Goal: Task Accomplishment & Management: Complete application form

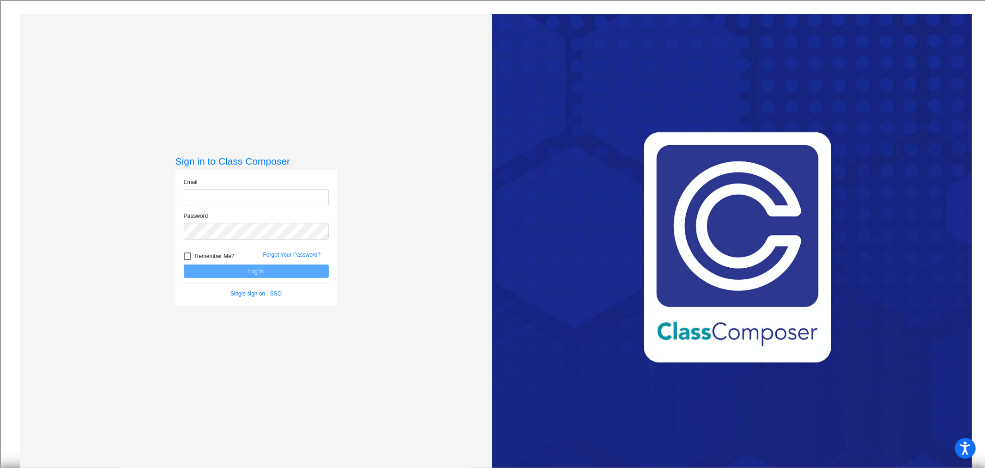
type input "[EMAIL_ADDRESS][DOMAIN_NAME]"
click at [262, 272] on button "Log In" at bounding box center [256, 270] width 145 height 13
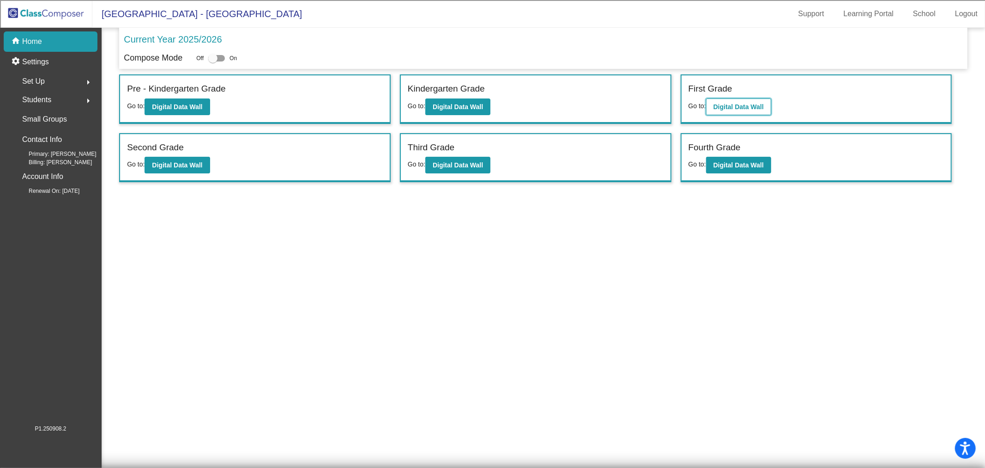
click at [760, 111] on button "Digital Data Wall" at bounding box center [738, 106] width 65 height 17
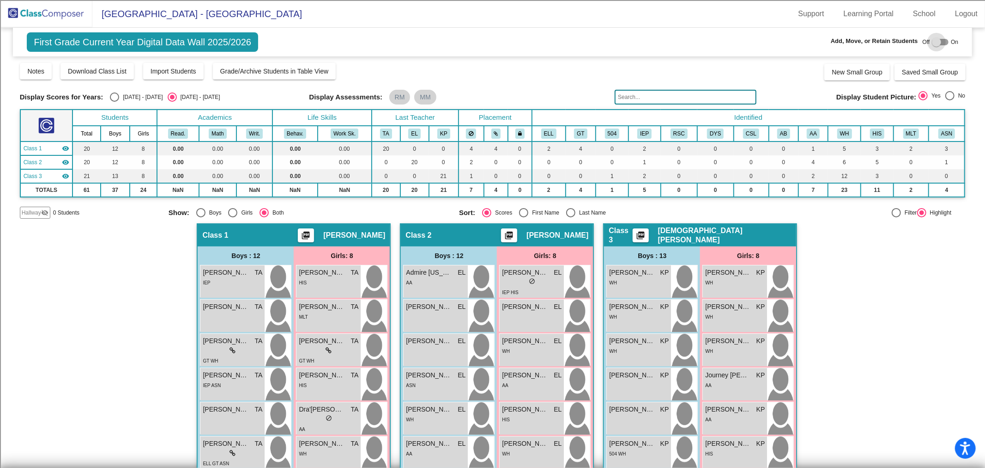
click at [932, 42] on div at bounding box center [936, 41] width 9 height 9
checkbox input "true"
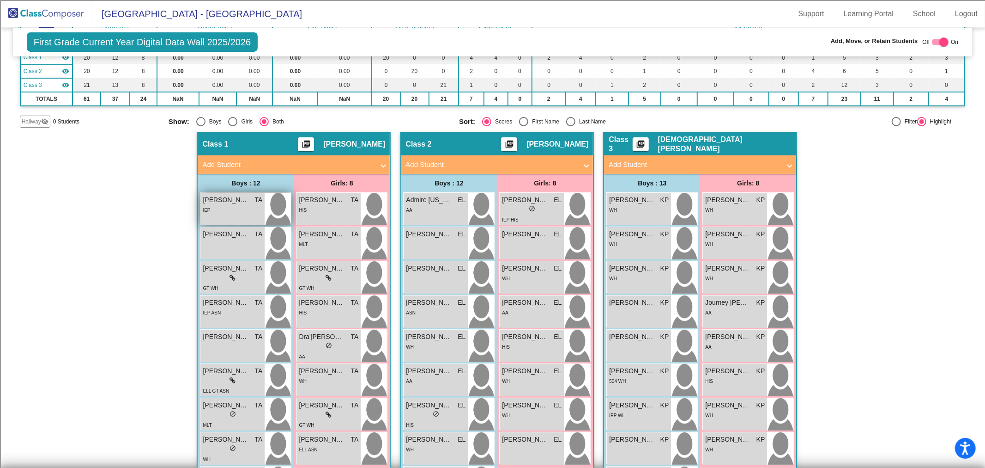
scroll to position [103, 0]
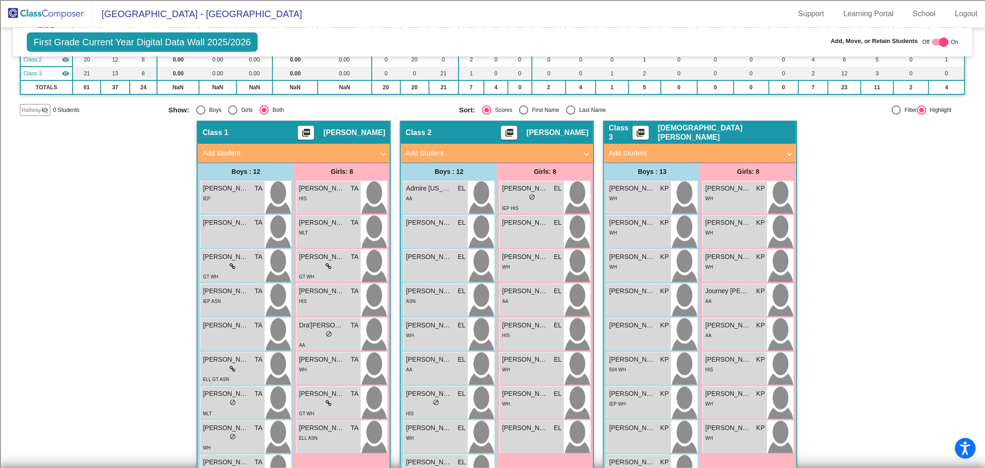
click at [216, 150] on mat-panel-title "Add Student" at bounding box center [288, 153] width 172 height 11
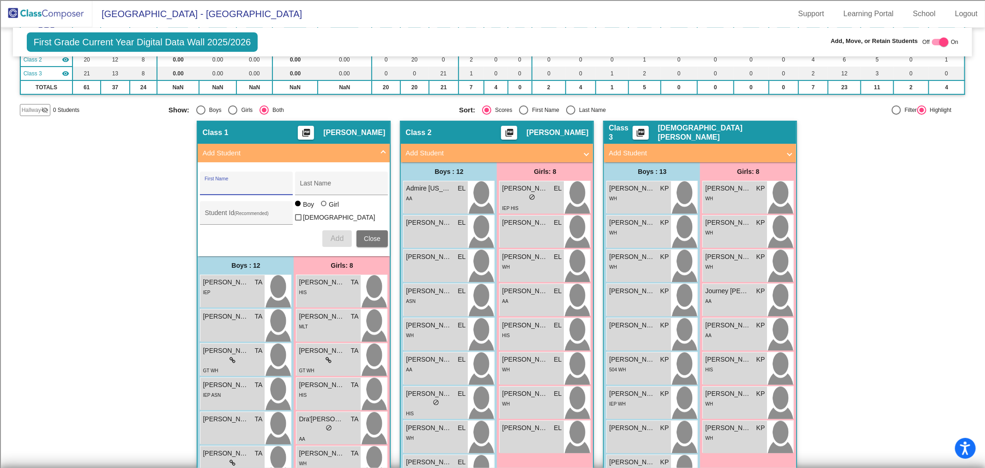
click at [258, 183] on input "First Name" at bounding box center [246, 186] width 83 height 7
type input "[DEMOGRAPHIC_DATA]"
type input "[PERSON_NAME]"
type input "100073719"
click at [337, 234] on span "Add" at bounding box center [337, 238] width 13 height 8
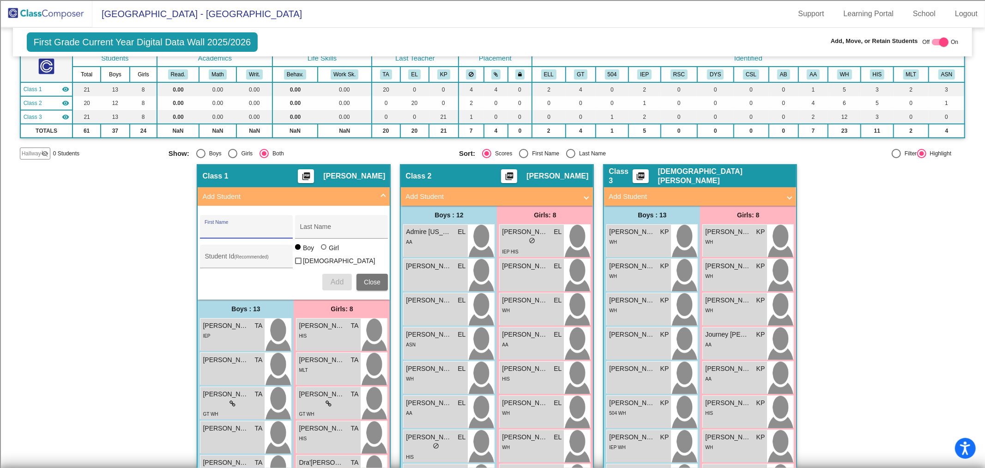
scroll to position [0, 0]
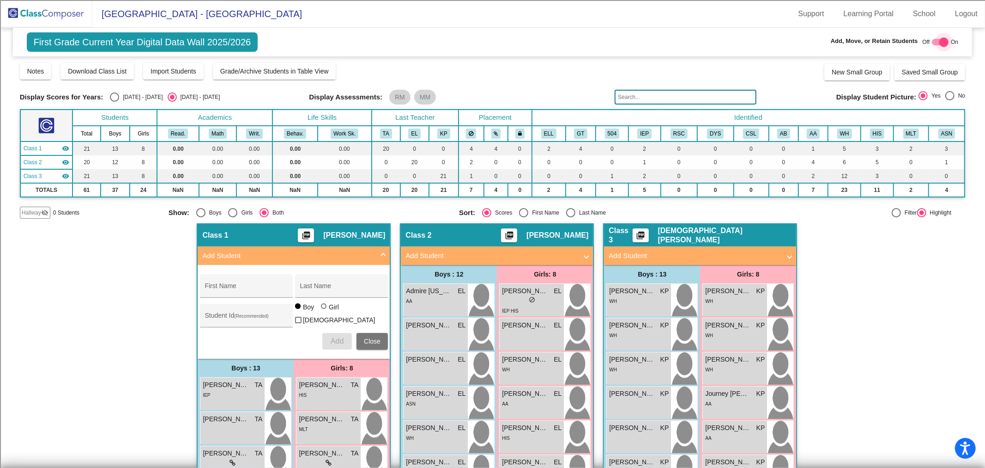
click at [940, 44] on div at bounding box center [944, 41] width 9 height 9
checkbox input "false"
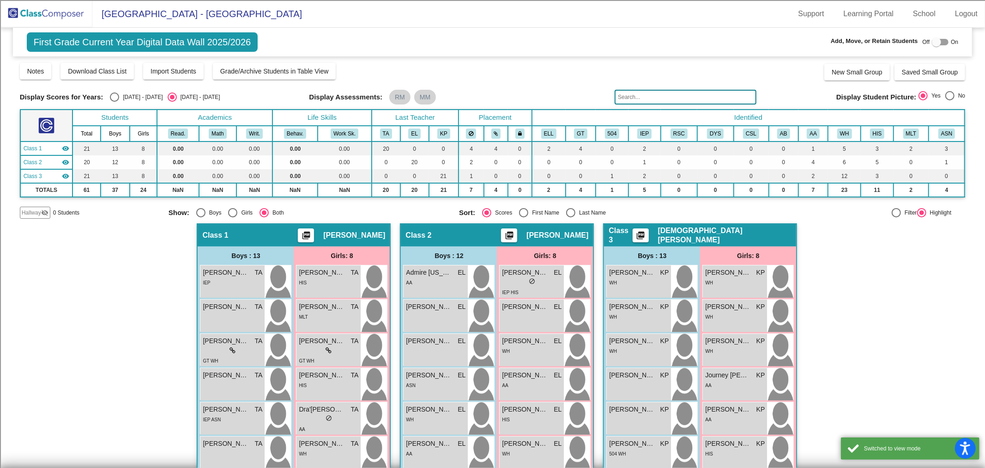
click at [37, 12] on img at bounding box center [46, 13] width 92 height 27
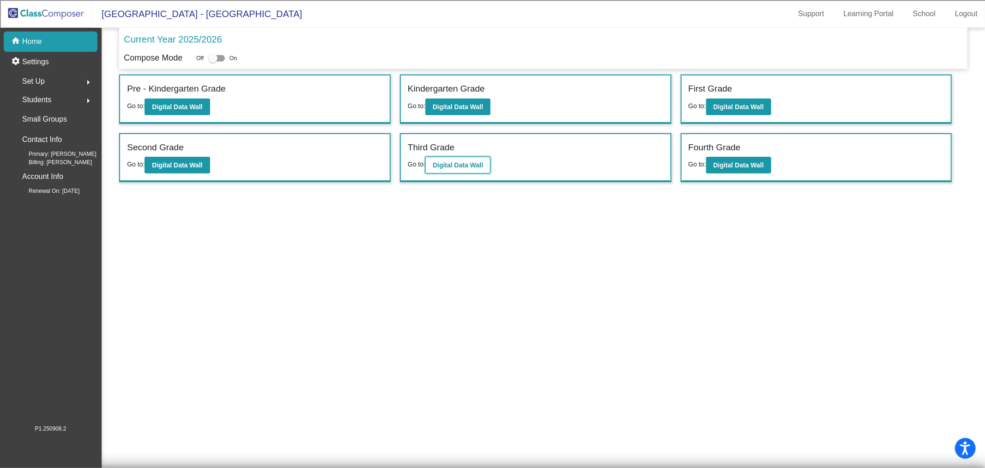
click at [453, 162] on b "Digital Data Wall" at bounding box center [458, 164] width 50 height 7
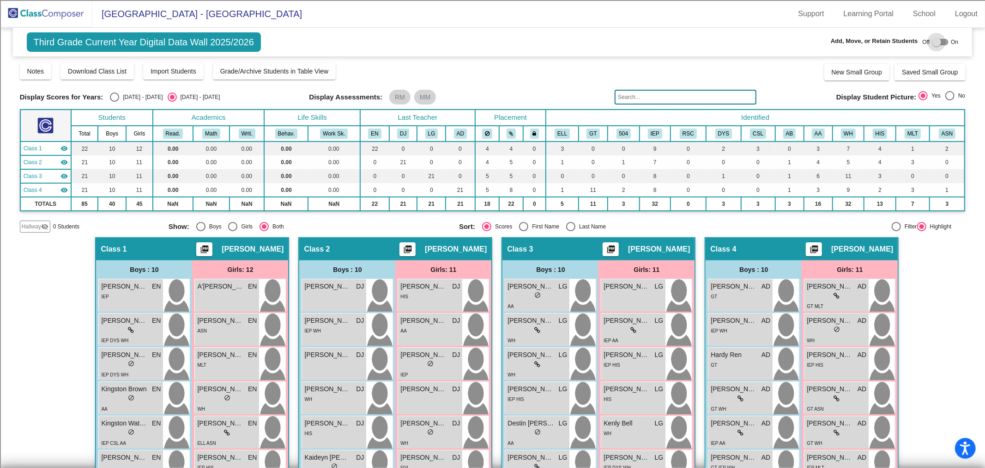
click at [932, 44] on div at bounding box center [936, 41] width 9 height 9
checkbox input "true"
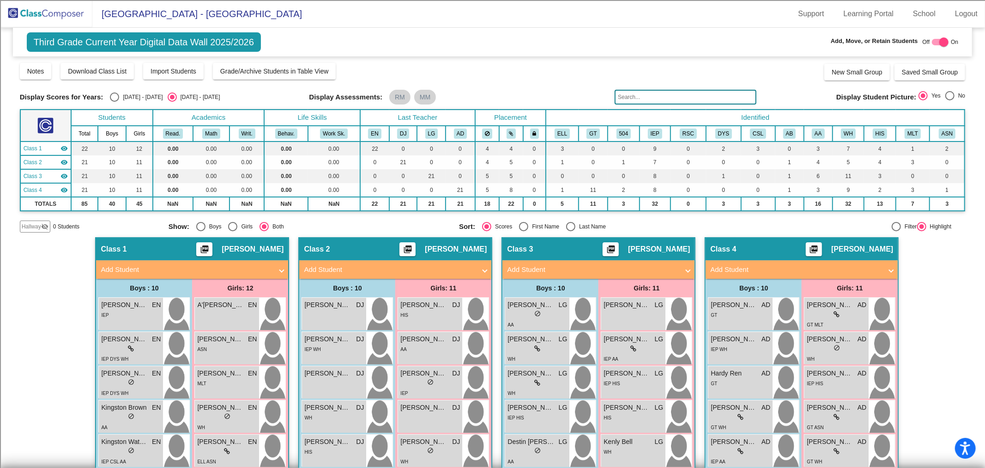
click at [778, 268] on mat-panel-title "Add Student" at bounding box center [797, 269] width 172 height 11
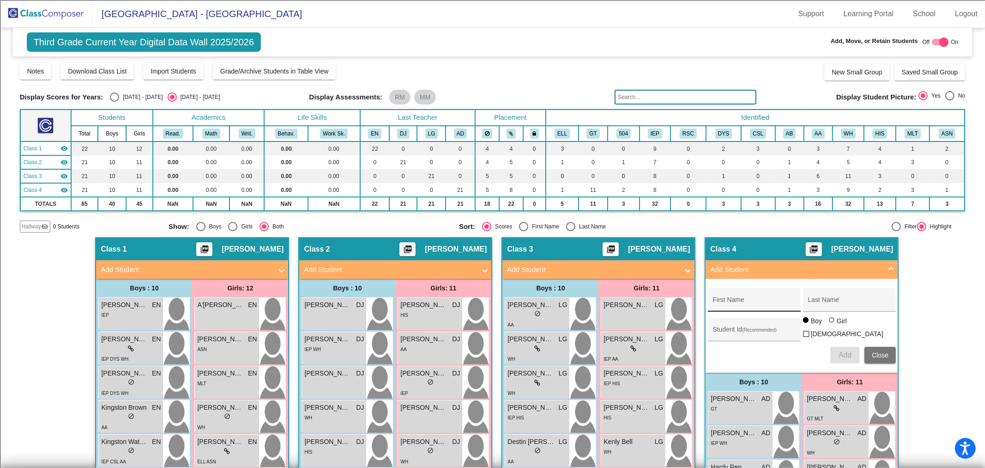
click at [732, 294] on div "First Name" at bounding box center [754, 302] width 83 height 19
type input "[PERSON_NAME]"
type input "100073720"
click at [856, 354] on button "Add" at bounding box center [846, 355] width 30 height 17
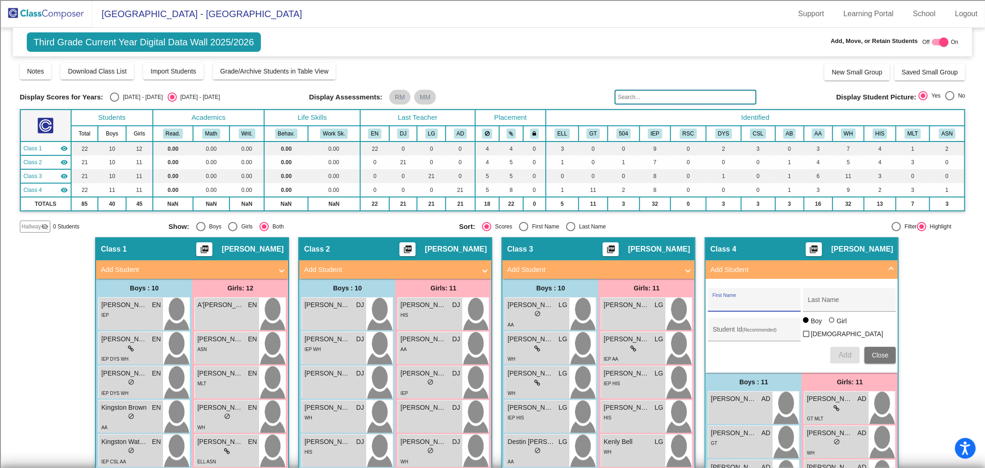
click at [940, 40] on div at bounding box center [944, 41] width 9 height 9
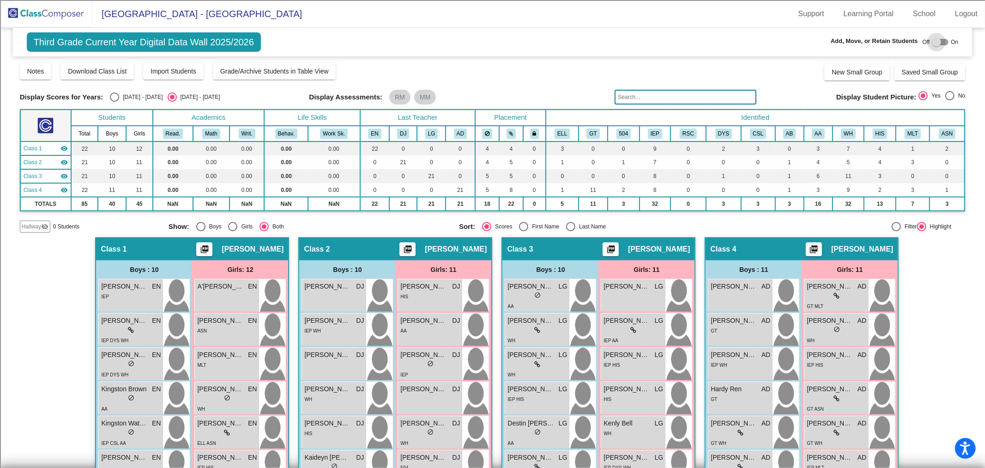
checkbox input "false"
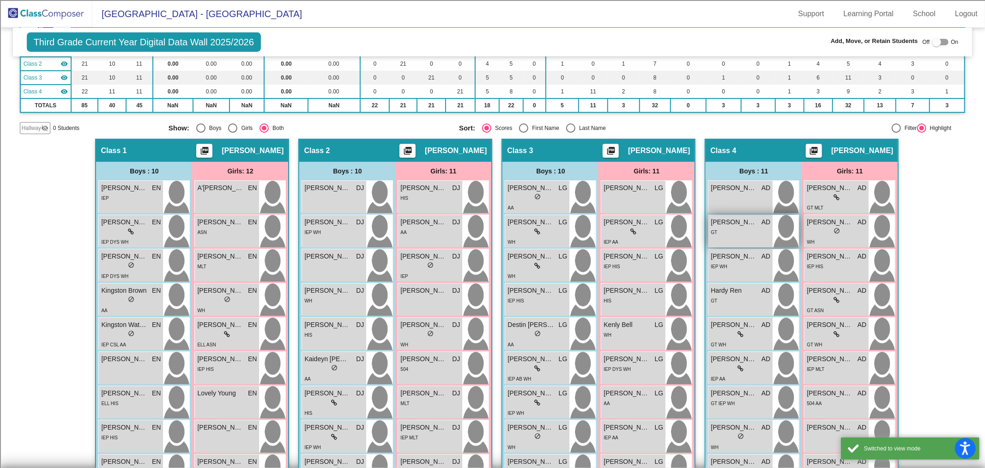
scroll to position [103, 0]
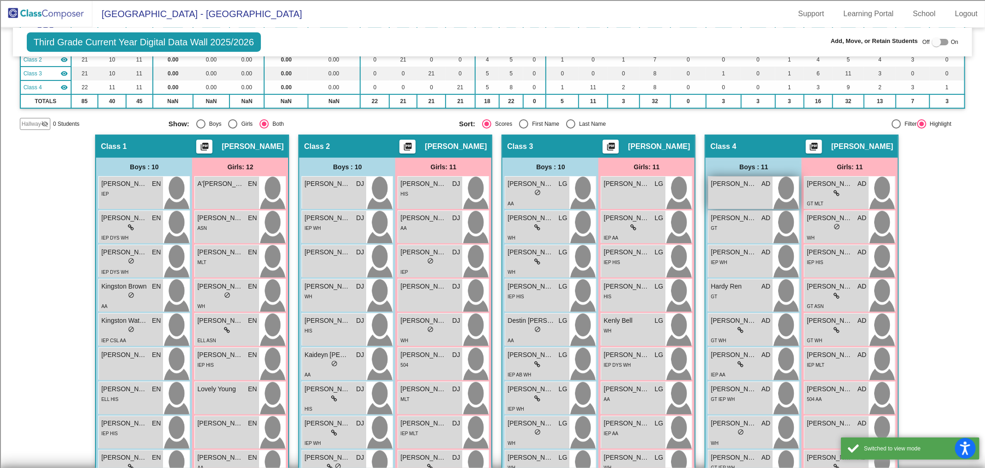
click at [747, 192] on div "[PERSON_NAME] AD lock do_not_disturb_alt" at bounding box center [741, 192] width 64 height 32
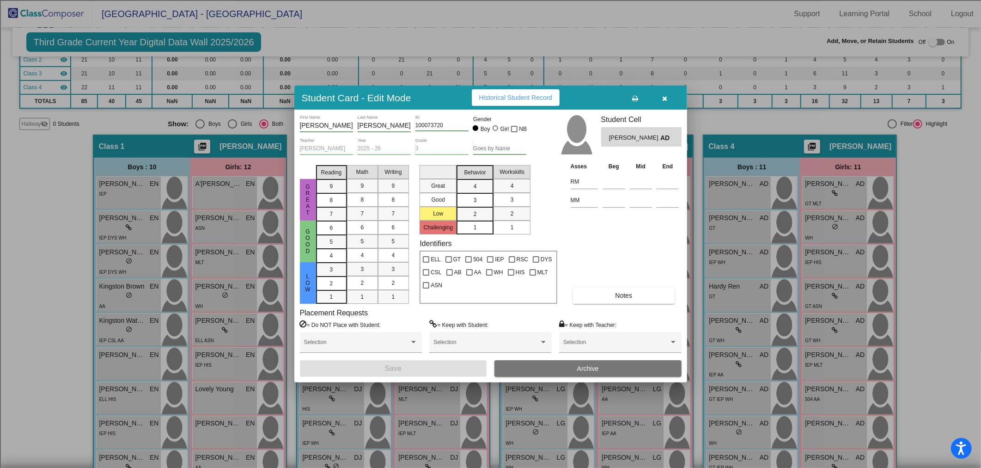
click at [663, 97] on icon "button" at bounding box center [664, 98] width 5 height 6
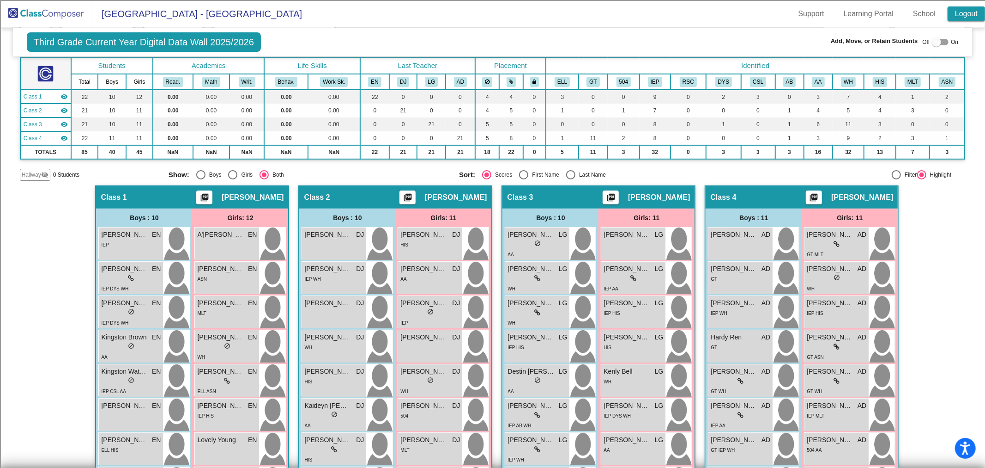
scroll to position [51, 0]
click at [966, 18] on link "Logout" at bounding box center [966, 13] width 37 height 15
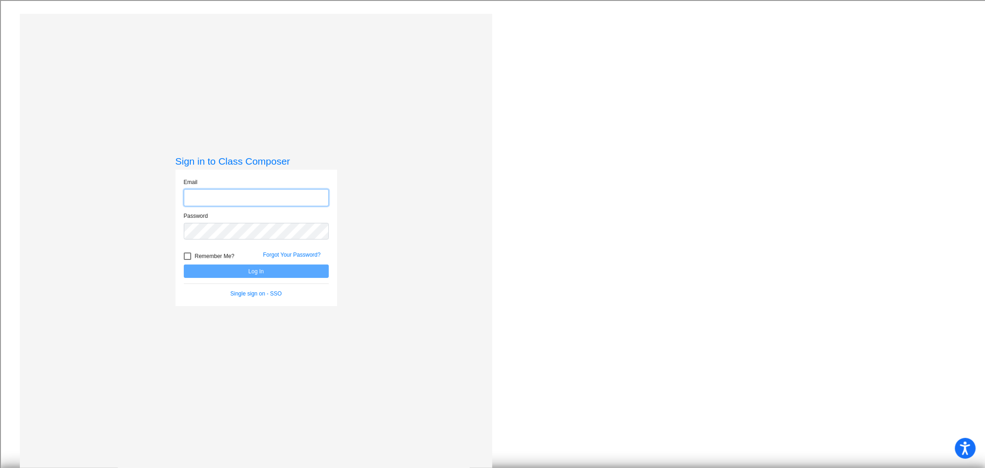
type input "[EMAIL_ADDRESS][DOMAIN_NAME]"
